Goal: Navigation & Orientation: Find specific page/section

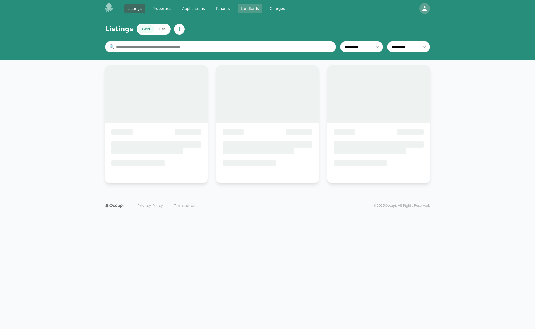
click at [237, 9] on link "Landlords" at bounding box center [249, 9] width 25 height 10
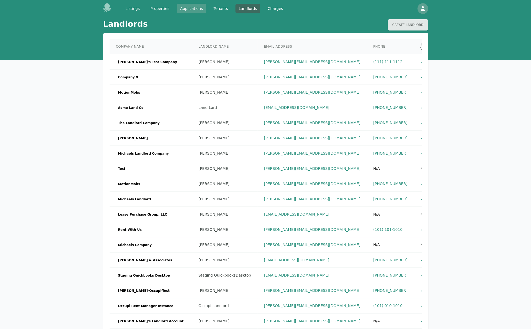
click at [198, 8] on link "Applications" at bounding box center [191, 9] width 29 height 10
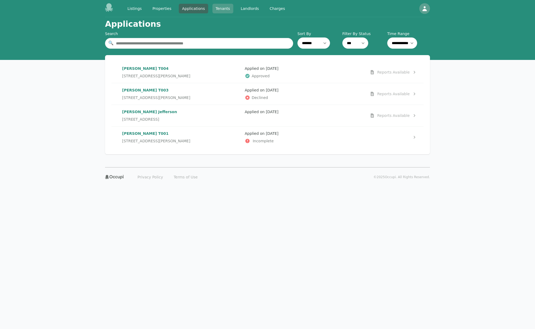
click at [214, 7] on link "Tenants" at bounding box center [222, 9] width 21 height 10
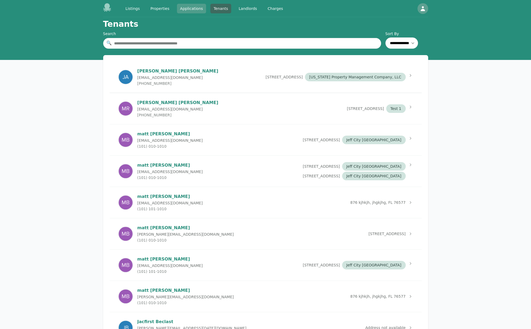
click at [193, 9] on link "Applications" at bounding box center [191, 9] width 29 height 10
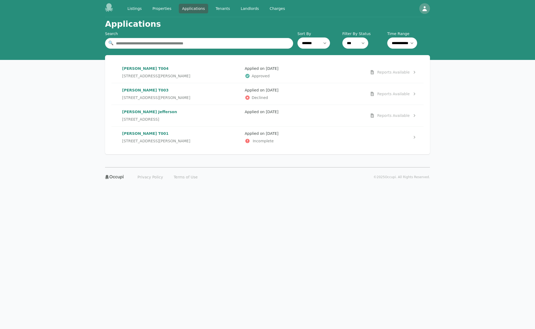
click at [462, 108] on div "**********" at bounding box center [267, 92] width 535 height 150
click at [174, 9] on div "Listings Properties Applications Tenants Landlords Charges" at bounding box center [206, 9] width 164 height 10
click at [162, 7] on link "Properties" at bounding box center [161, 9] width 25 height 10
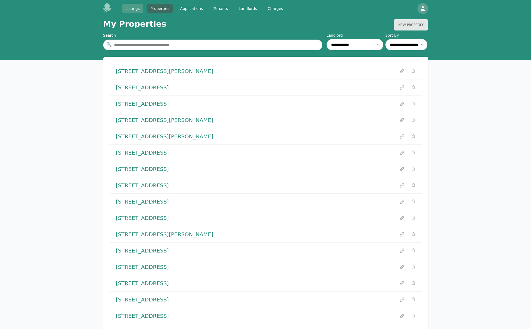
click at [134, 10] on link "Listings" at bounding box center [132, 9] width 21 height 10
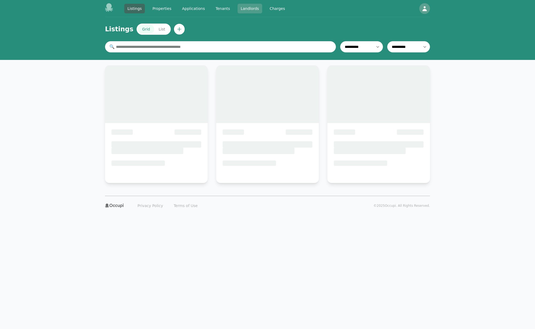
click at [241, 11] on link "Landlords" at bounding box center [249, 9] width 25 height 10
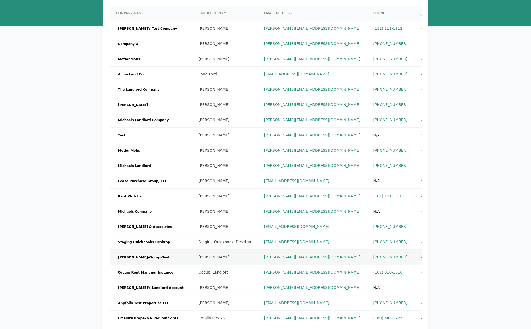
scroll to position [125, 0]
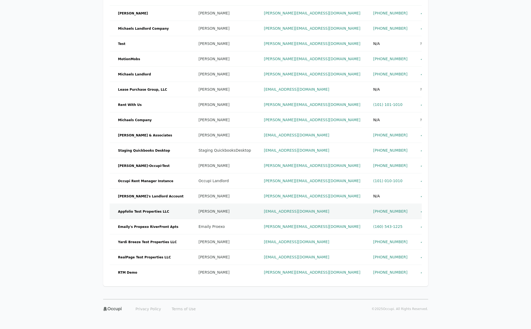
click at [149, 206] on td "Appfolio Test Properties LLC" at bounding box center [151, 211] width 83 height 15
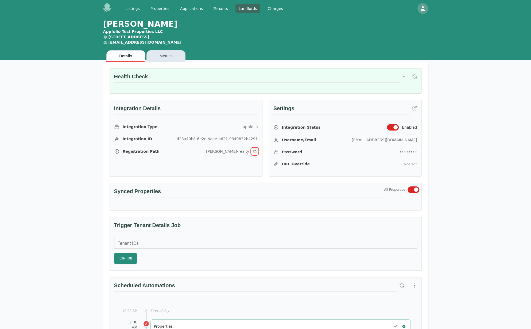
click at [256, 151] on icon "button" at bounding box center [254, 151] width 3 height 3
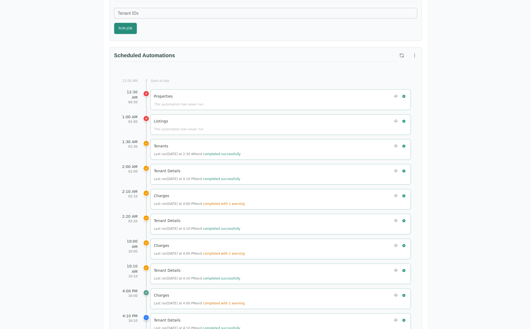
scroll to position [267, 0]
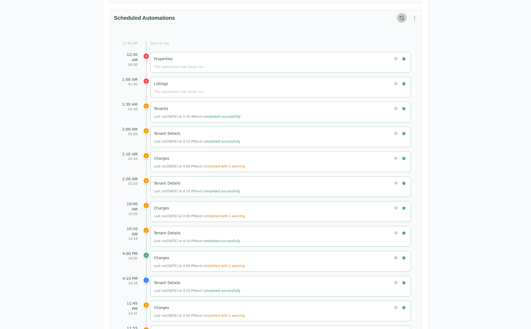
click at [404, 16] on icon "button" at bounding box center [401, 17] width 5 height 5
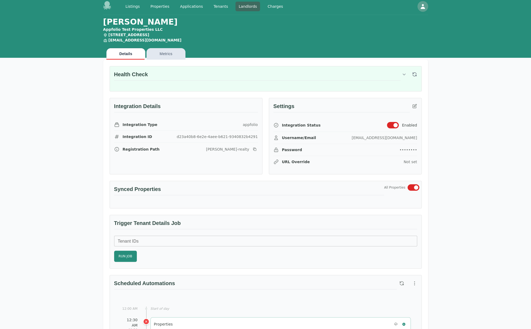
scroll to position [0, 0]
